Goal: Task Accomplishment & Management: Complete application form

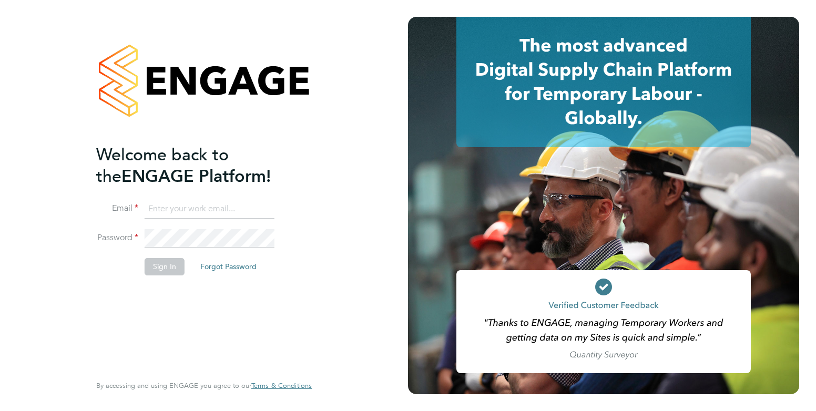
click at [226, 218] on li "Email" at bounding box center [198, 214] width 205 height 29
click at [226, 213] on input at bounding box center [210, 209] width 130 height 19
type input "elliewiggin@jjfox.com"
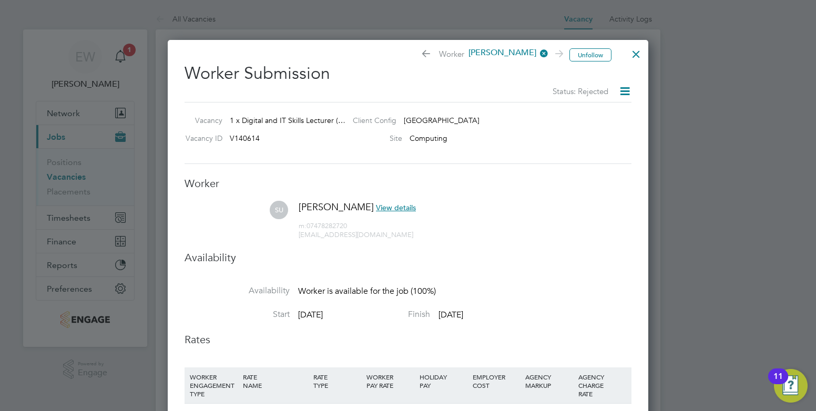
click at [639, 54] on div at bounding box center [636, 51] width 19 height 19
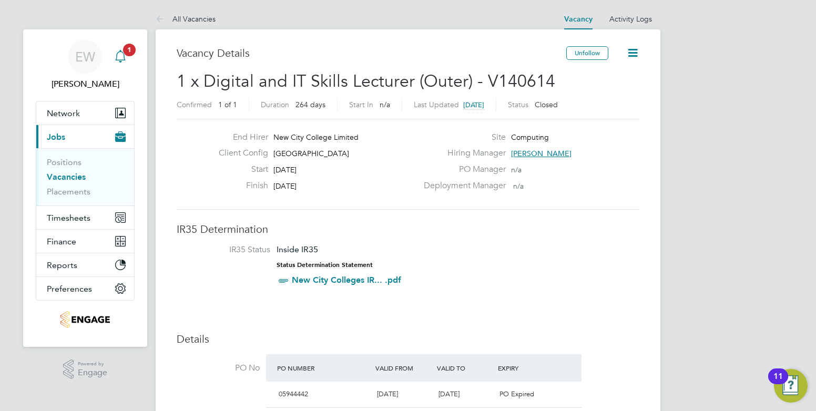
click at [124, 55] on icon "Main navigation" at bounding box center [120, 55] width 10 height 11
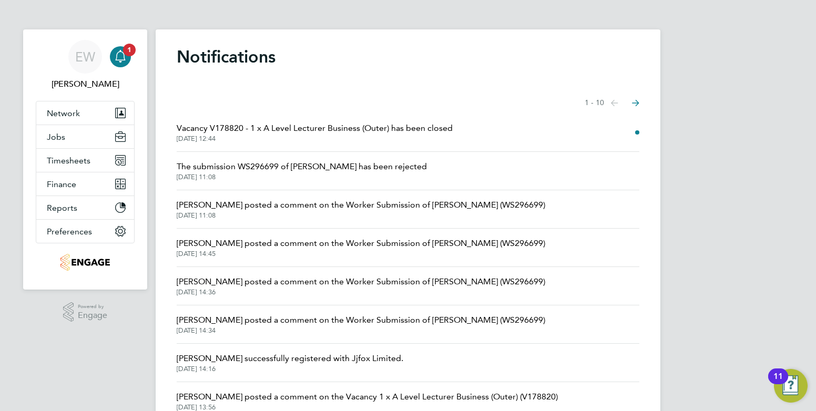
click at [228, 137] on span "02 Sep 2025, 12:44" at bounding box center [315, 139] width 276 height 8
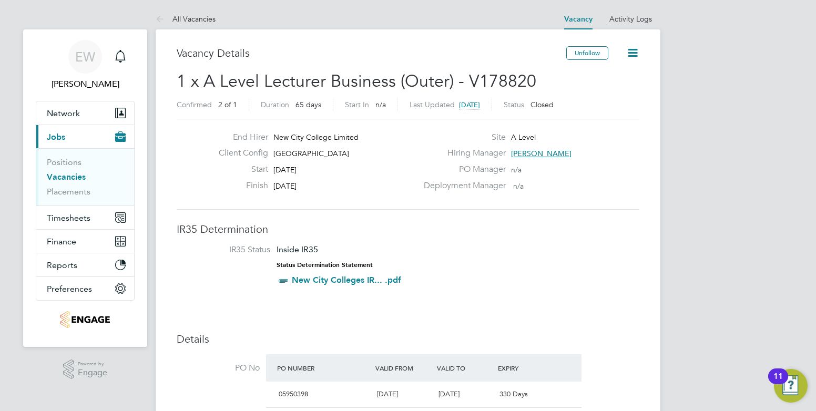
click at [69, 179] on link "Vacancies" at bounding box center [66, 177] width 39 height 10
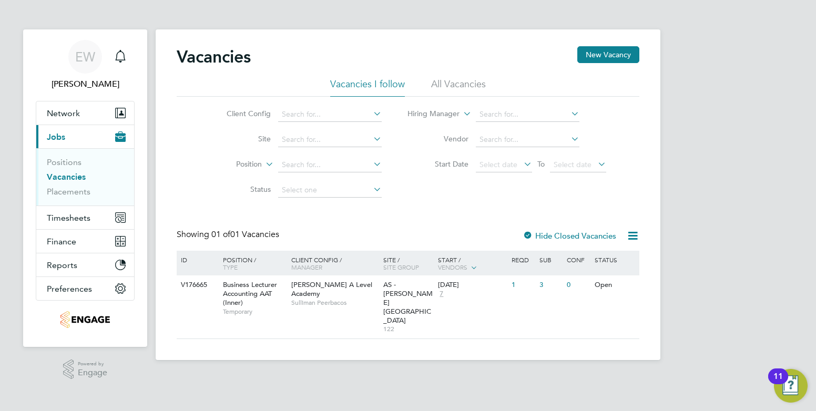
click at [449, 82] on li "All Vacancies" at bounding box center [458, 87] width 55 height 19
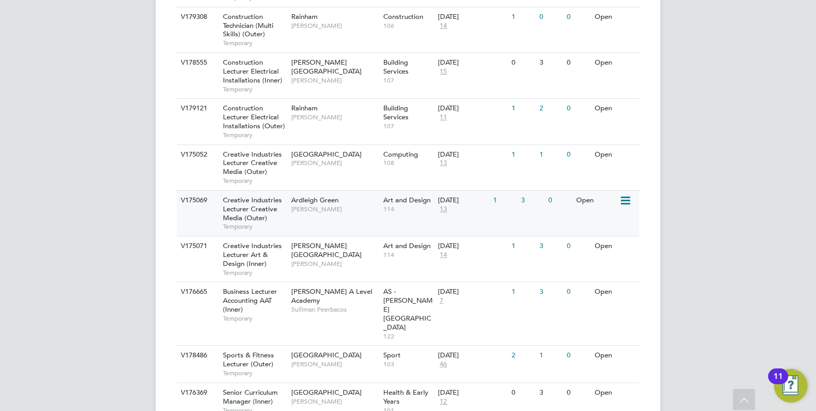
click at [336, 216] on div "Ardleigh Green Christopher Butler" at bounding box center [335, 204] width 92 height 27
click at [325, 319] on div "V176665 Business Lecturer Accounting AAT (Inner) Temporary Attlee A Level Acade…" at bounding box center [408, 314] width 463 height 64
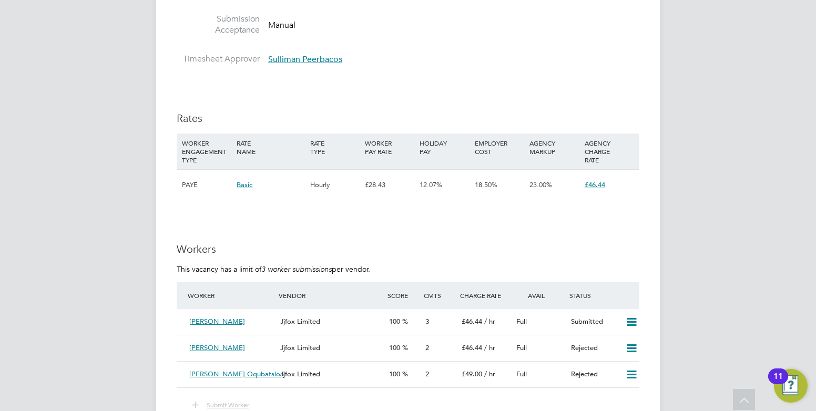
scroll to position [1665, 0]
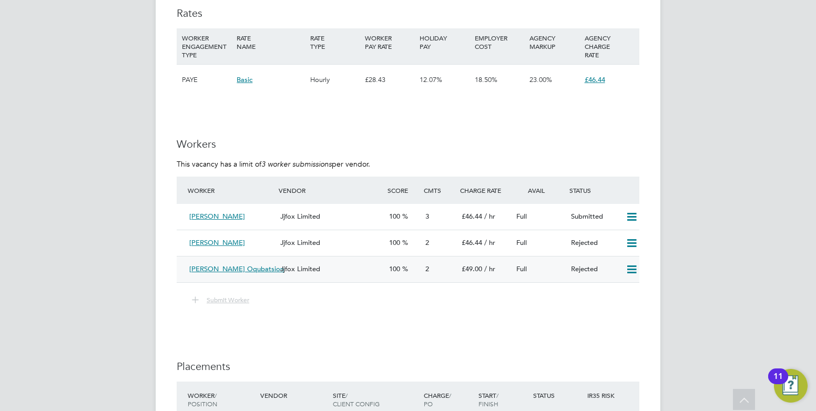
click at [632, 271] on icon at bounding box center [631, 270] width 13 height 8
click at [630, 218] on icon at bounding box center [631, 217] width 13 height 8
click at [621, 236] on li "Remove" at bounding box center [616, 239] width 40 height 15
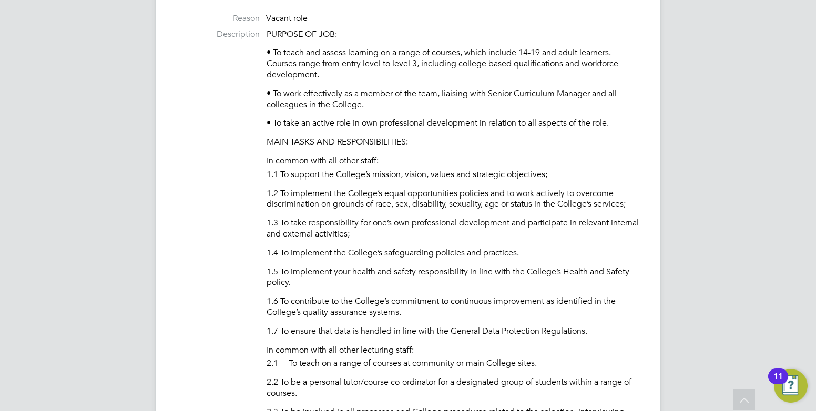
scroll to position [0, 0]
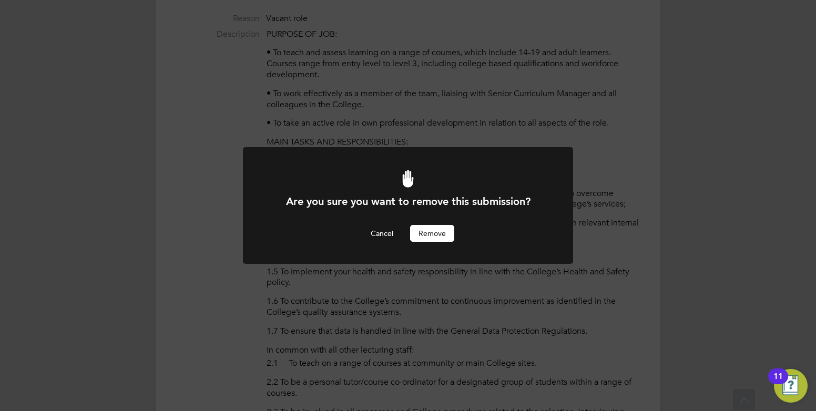
click at [422, 232] on button "Remove" at bounding box center [432, 233] width 44 height 17
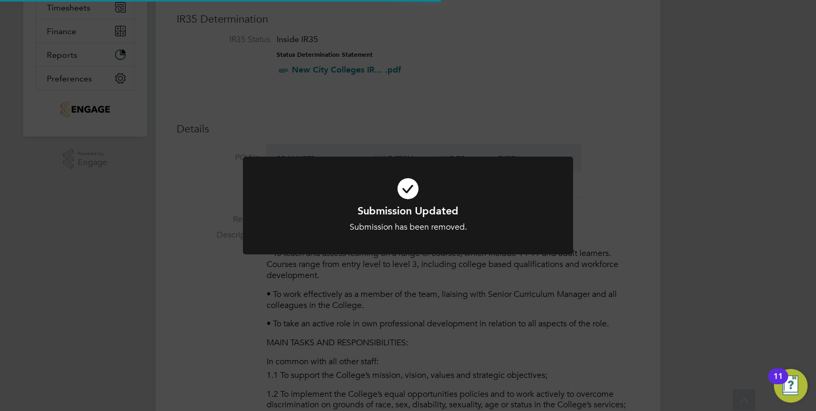
scroll to position [31, 74]
click at [322, 282] on div "Submission Updated Submission has been removed. Cancel Okay" at bounding box center [408, 205] width 816 height 411
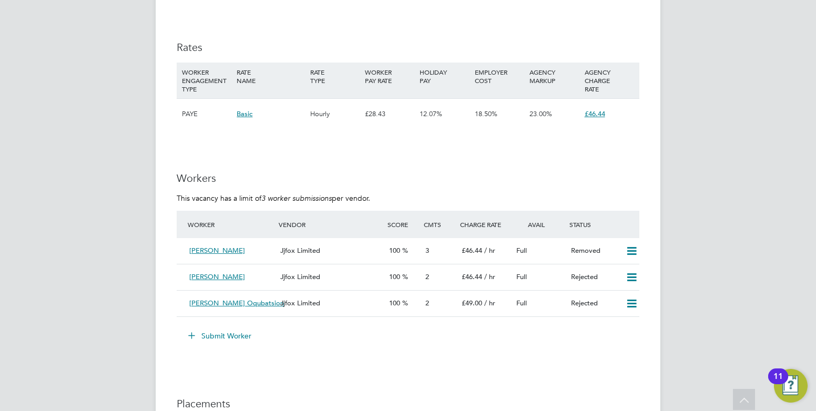
click at [215, 336] on button "Submit Worker" at bounding box center [220, 336] width 79 height 17
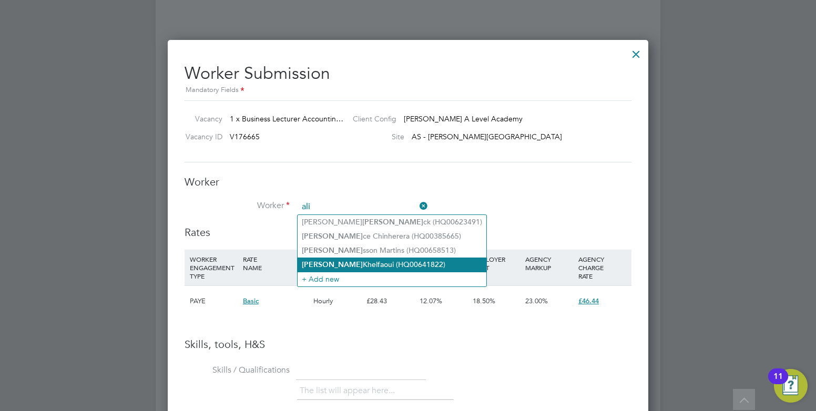
click at [347, 258] on li "Ali Khelfaoui (HQ00641822)" at bounding box center [392, 265] width 189 height 14
type input "Ali Khelfaoui (HQ00641822)"
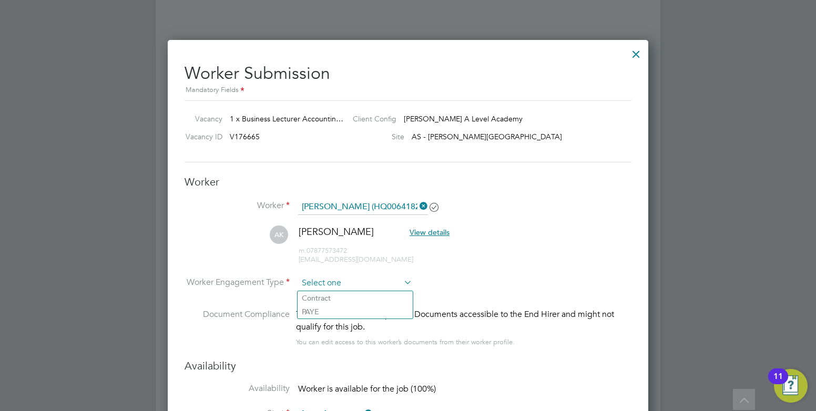
click at [335, 287] on input at bounding box center [355, 284] width 114 height 16
click at [333, 313] on li "PAYE" at bounding box center [355, 312] width 115 height 14
type input "PAYE"
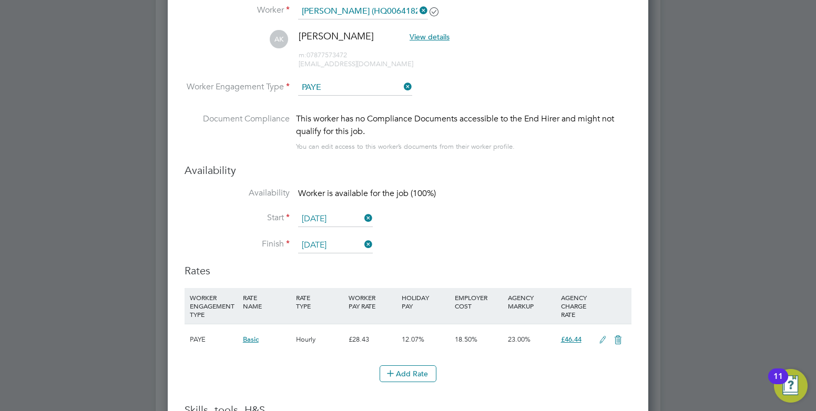
drag, startPoint x: 603, startPoint y: 343, endPoint x: 592, endPoint y: 341, distance: 11.8
click at [602, 341] on icon at bounding box center [602, 340] width 13 height 8
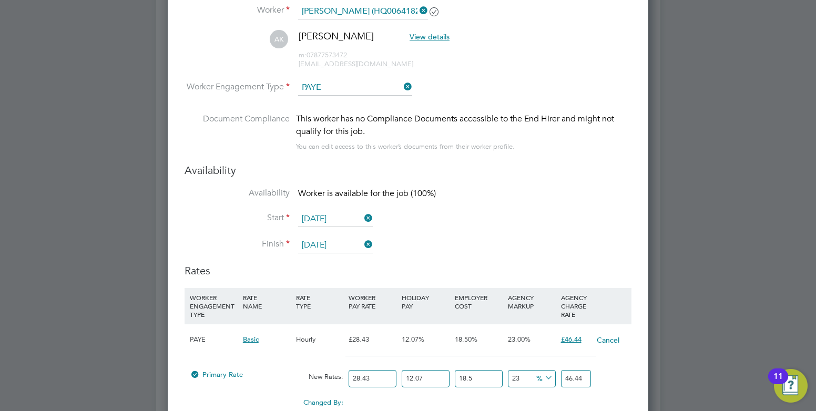
drag, startPoint x: 377, startPoint y: 379, endPoint x: 359, endPoint y: 360, distance: 26.4
click at [319, 377] on div "Primary Rate New Rates: 28.43 12.07 n/a 18.5 n/a 23 0 % 46.44" at bounding box center [408, 379] width 447 height 28
type input "3"
type input "4.900428855"
type input "38"
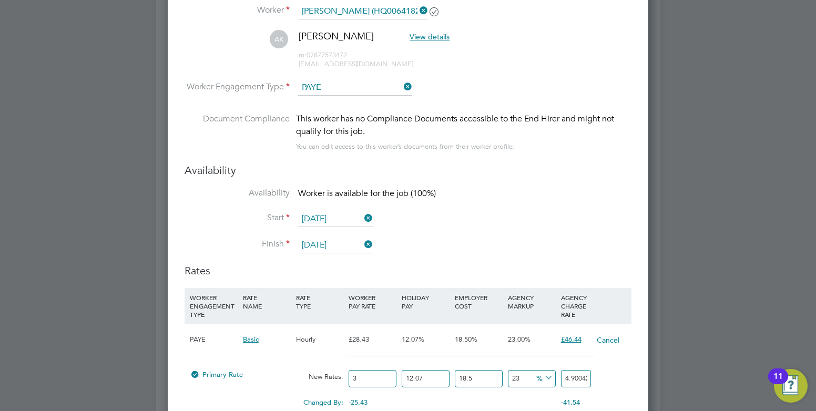
type input "62.07209883"
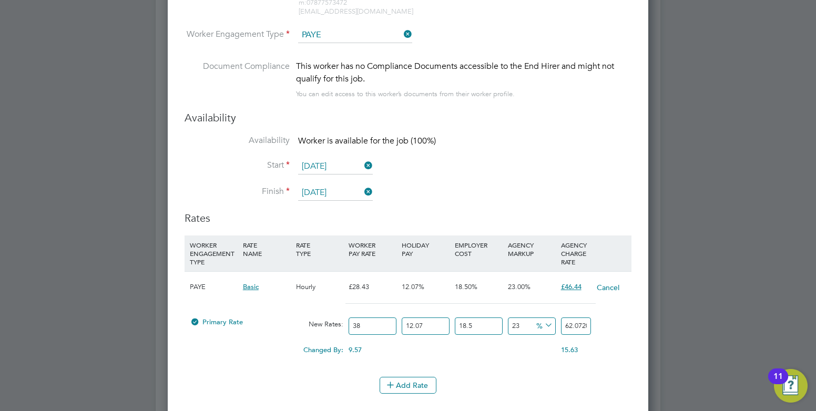
type input "38"
click at [328, 393] on div "Add Rate" at bounding box center [408, 385] width 447 height 17
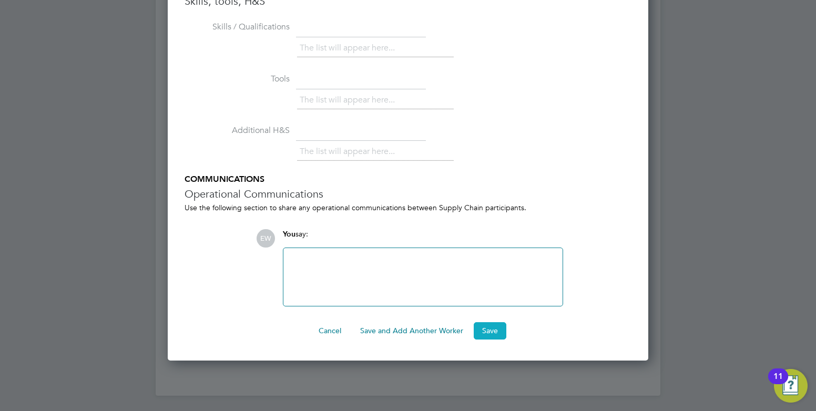
click at [479, 336] on button "Save" at bounding box center [490, 330] width 33 height 17
